Goal: Task Accomplishment & Management: Manage account settings

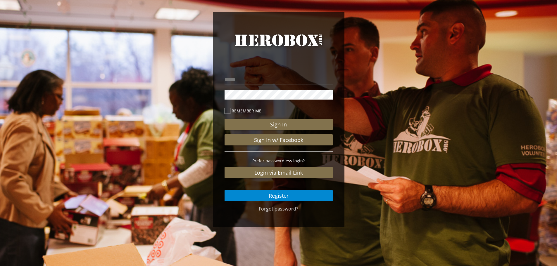
click at [268, 74] on p at bounding box center [279, 80] width 108 height 12
click at [266, 80] on input "email" at bounding box center [279, 79] width 108 height 9
type input "**********"
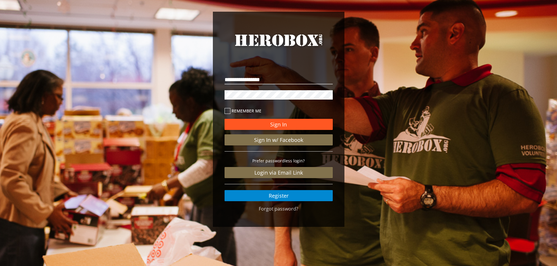
click at [285, 125] on button "Sign In" at bounding box center [279, 124] width 108 height 11
